Goal: Check status: Check status

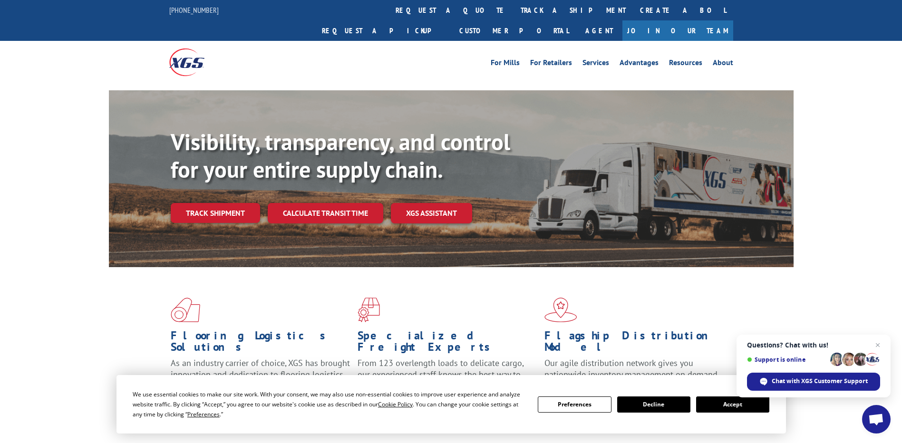
click at [716, 406] on button "Accept" at bounding box center [732, 405] width 73 height 16
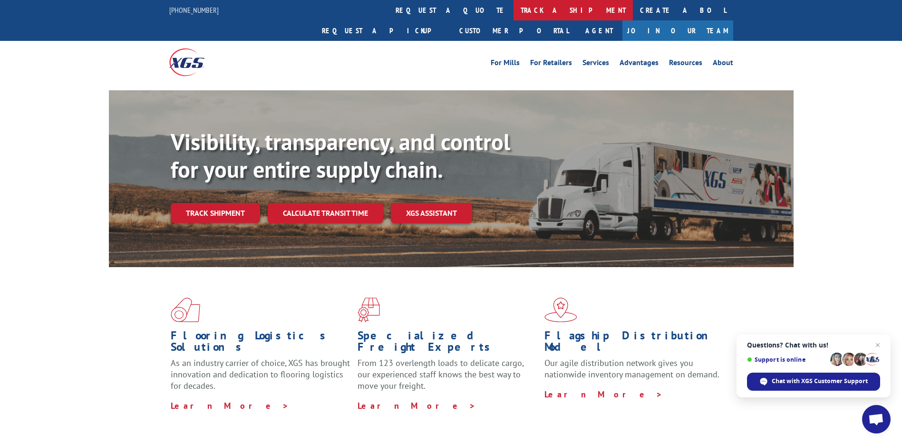
click at [514, 10] on link "track a shipment" at bounding box center [573, 10] width 119 height 20
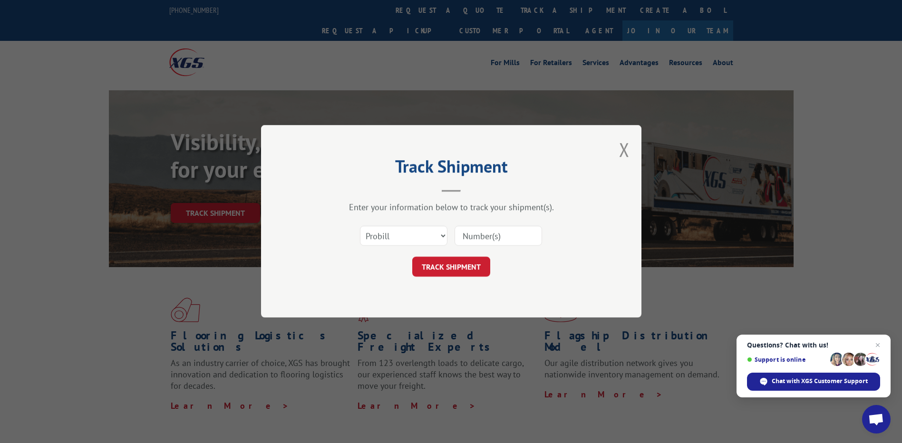
click at [481, 236] on input at bounding box center [499, 236] width 88 height 20
click at [485, 238] on input at bounding box center [499, 236] width 88 height 20
paste input "17549628"
type input "17549628"
click at [464, 266] on button "TRACK SHIPMENT" at bounding box center [451, 267] width 78 height 20
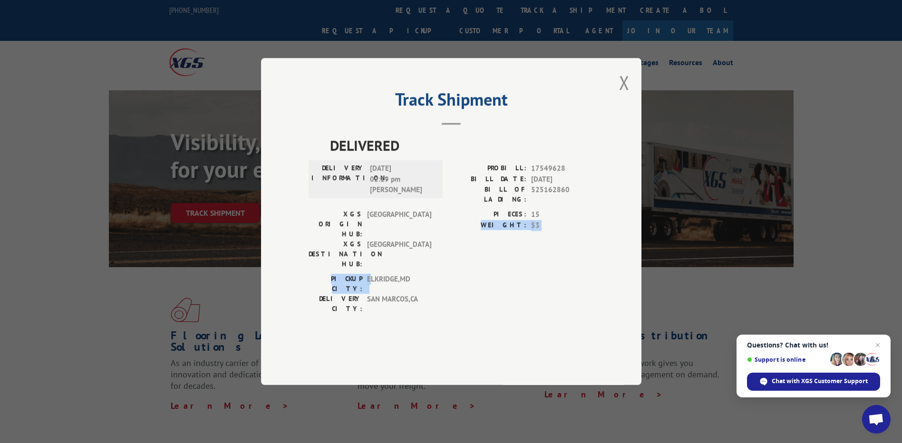
drag, startPoint x: 371, startPoint y: 272, endPoint x: 464, endPoint y: 249, distance: 96.1
click at [464, 249] on div "DELIVERED DELIVERY INFORMATION: [DATE] 02:19 pm [PERSON_NAME]: 17549628 BILL DA…" at bounding box center [451, 227] width 285 height 184
drag, startPoint x: 375, startPoint y: 270, endPoint x: 409, endPoint y: 268, distance: 34.3
click at [409, 274] on span "ELKRIDGE , MD" at bounding box center [399, 284] width 64 height 20
drag, startPoint x: 409, startPoint y: 268, endPoint x: 419, endPoint y: 279, distance: 14.1
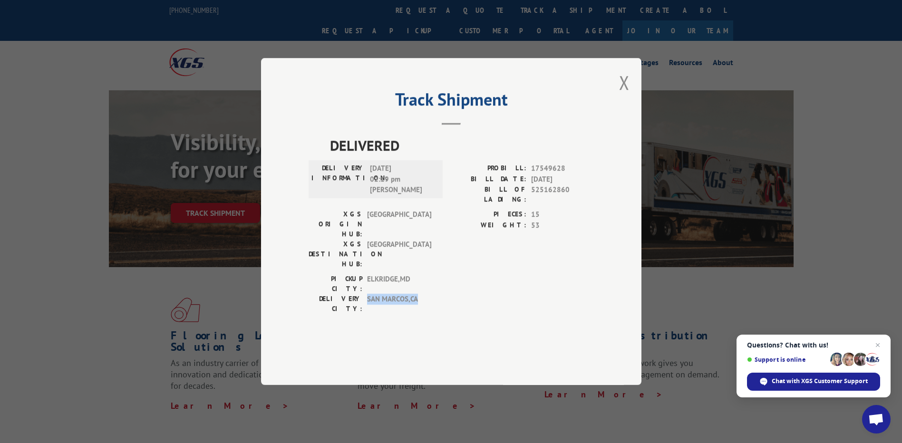
click at [419, 294] on div "DELIVERY CITY: [GEOGRAPHIC_DATA] , [GEOGRAPHIC_DATA]" at bounding box center [373, 304] width 128 height 20
